Goal: Navigation & Orientation: Find specific page/section

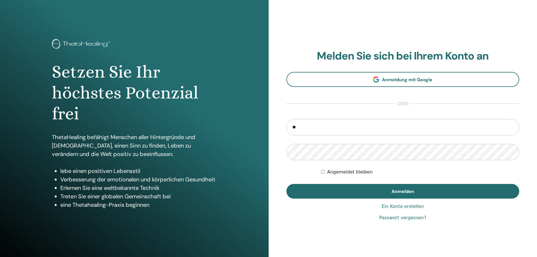
type input "**********"
click at [286, 184] on button "Anmelden" at bounding box center [402, 191] width 233 height 15
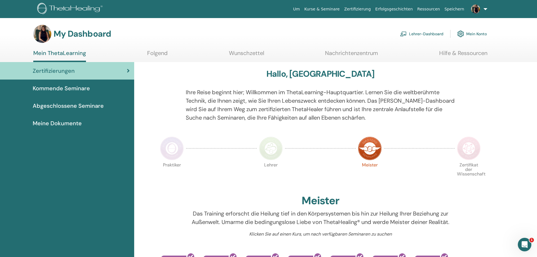
click at [79, 90] on span "Kommende Seminare" at bounding box center [61, 88] width 57 height 8
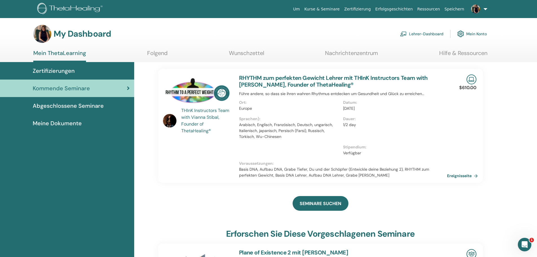
click at [46, 121] on span "Meine Dokumente" at bounding box center [57, 123] width 49 height 8
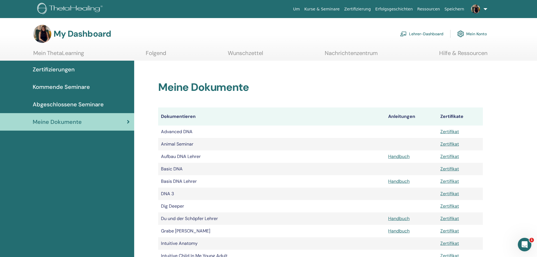
click at [469, 34] on link "Mein Konto" at bounding box center [472, 34] width 30 height 12
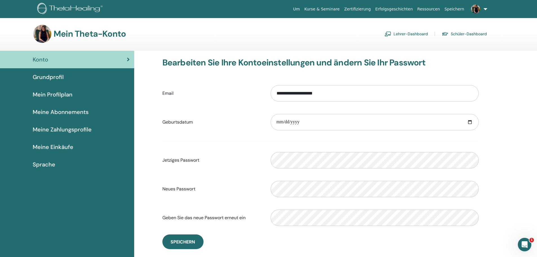
click at [52, 163] on span "Sprache" at bounding box center [44, 164] width 23 height 8
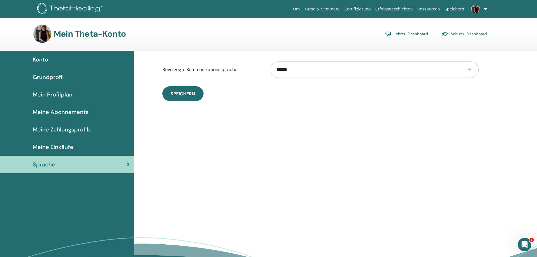
click at [56, 145] on span "Meine Einkäufe" at bounding box center [53, 147] width 41 height 8
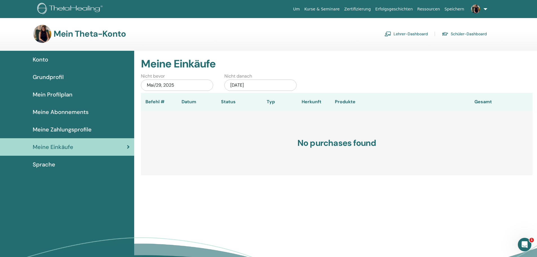
click at [52, 127] on span "Meine Zahlungsprofile" at bounding box center [62, 129] width 59 height 8
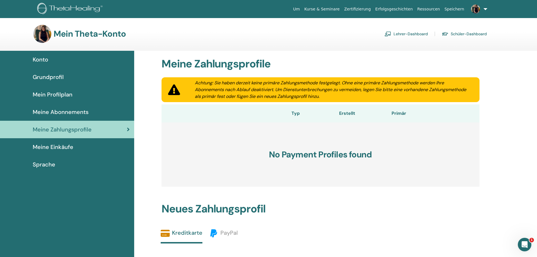
click at [57, 112] on span "Meine Abonnements" at bounding box center [61, 112] width 56 height 8
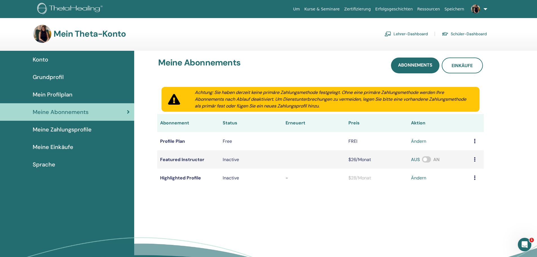
click at [64, 98] on span "Mein Profilplan" at bounding box center [53, 94] width 40 height 8
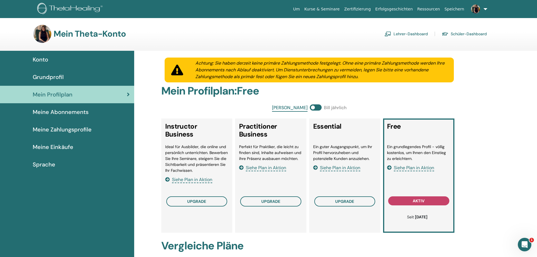
click at [478, 10] on img at bounding box center [475, 9] width 9 height 9
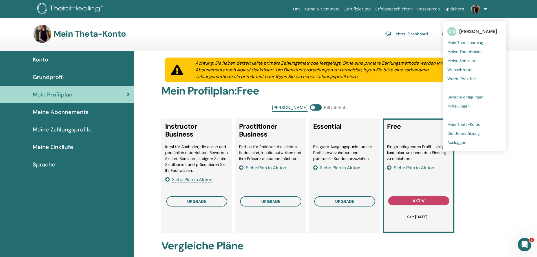
click at [433, 42] on div "Mein Theta-Konto Lehrer-Dashboard Schüler-Dashboard" at bounding box center [260, 34] width 454 height 18
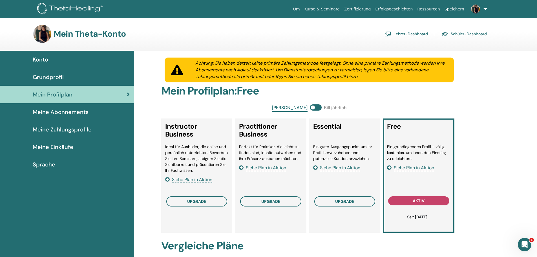
click at [61, 74] on span "Grundprofil" at bounding box center [48, 77] width 31 height 8
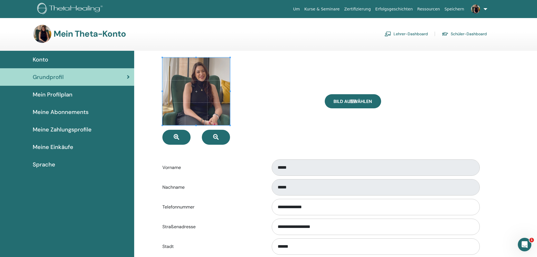
click at [48, 60] on div "Konto" at bounding box center [67, 59] width 125 height 8
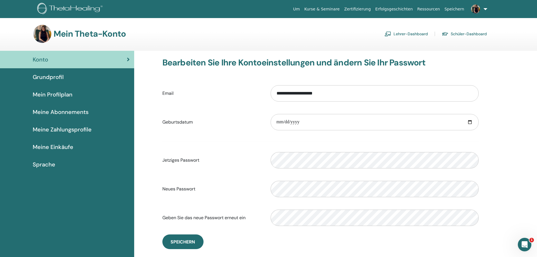
click at [477, 33] on link "Schüler-Dashboard" at bounding box center [464, 33] width 45 height 9
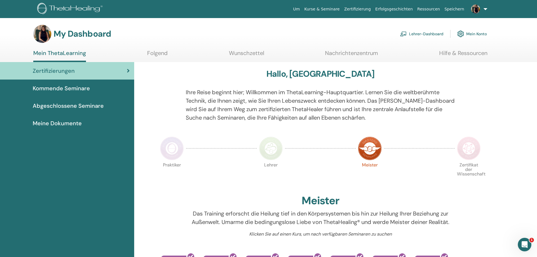
click at [438, 35] on link "Lehrer-Dashboard" at bounding box center [421, 34] width 43 height 12
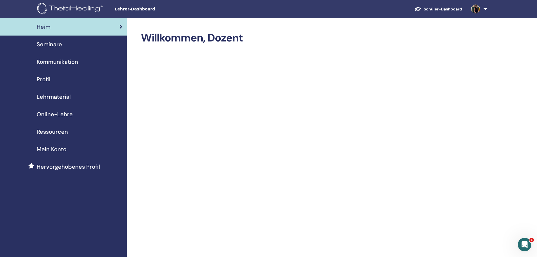
click at [47, 79] on span "Profil" at bounding box center [44, 79] width 14 height 8
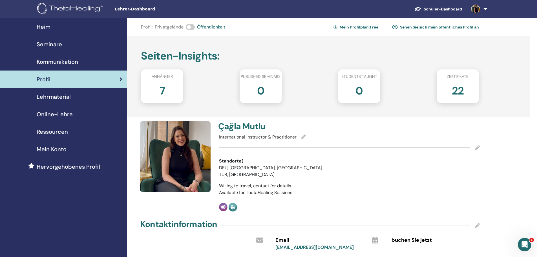
click at [62, 93] on span "Lehrmaterial" at bounding box center [54, 96] width 34 height 8
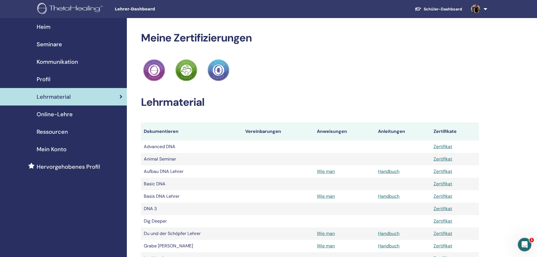
click at [47, 116] on span "Online-Lehre" at bounding box center [55, 114] width 36 height 8
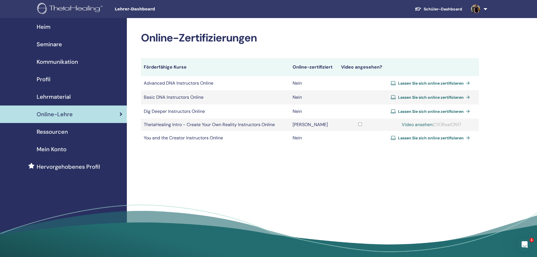
click at [440, 8] on link "Schüler-Dashboard" at bounding box center [438, 9] width 56 height 10
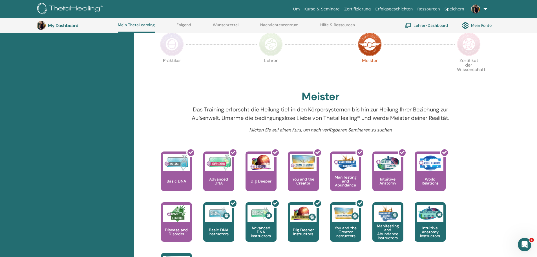
scroll to position [128, 0]
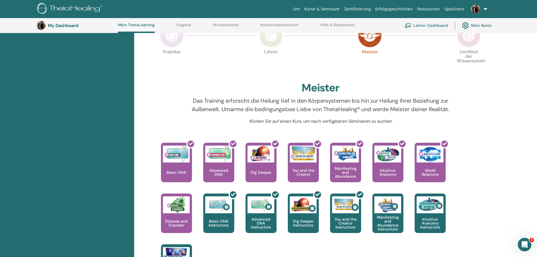
click at [274, 42] on img at bounding box center [271, 36] width 24 height 24
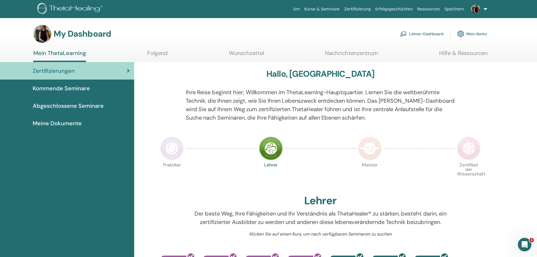
click at [170, 150] on img at bounding box center [172, 148] width 24 height 24
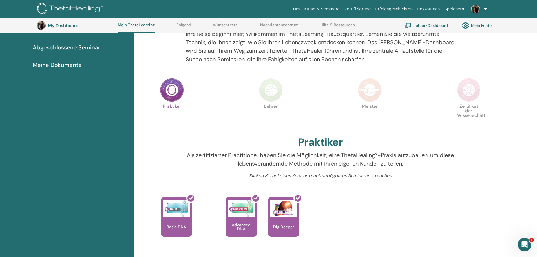
scroll to position [71, 0]
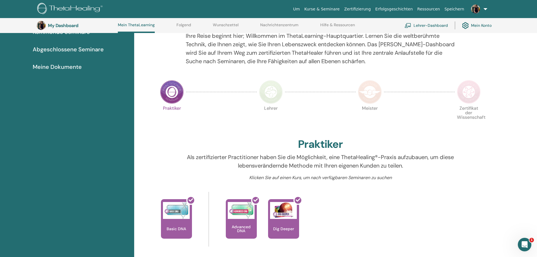
click at [465, 97] on img at bounding box center [469, 92] width 24 height 24
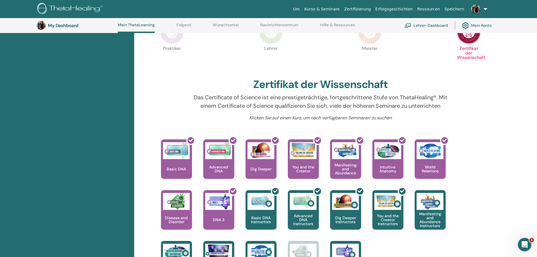
scroll to position [128, 0]
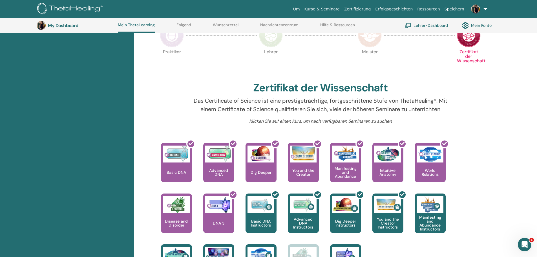
click at [374, 41] on img at bounding box center [370, 36] width 24 height 24
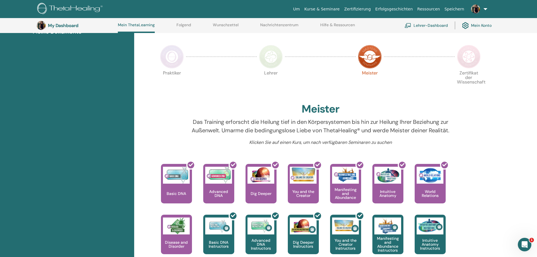
scroll to position [43, 0]
